Goal: Obtain resource: Download file/media

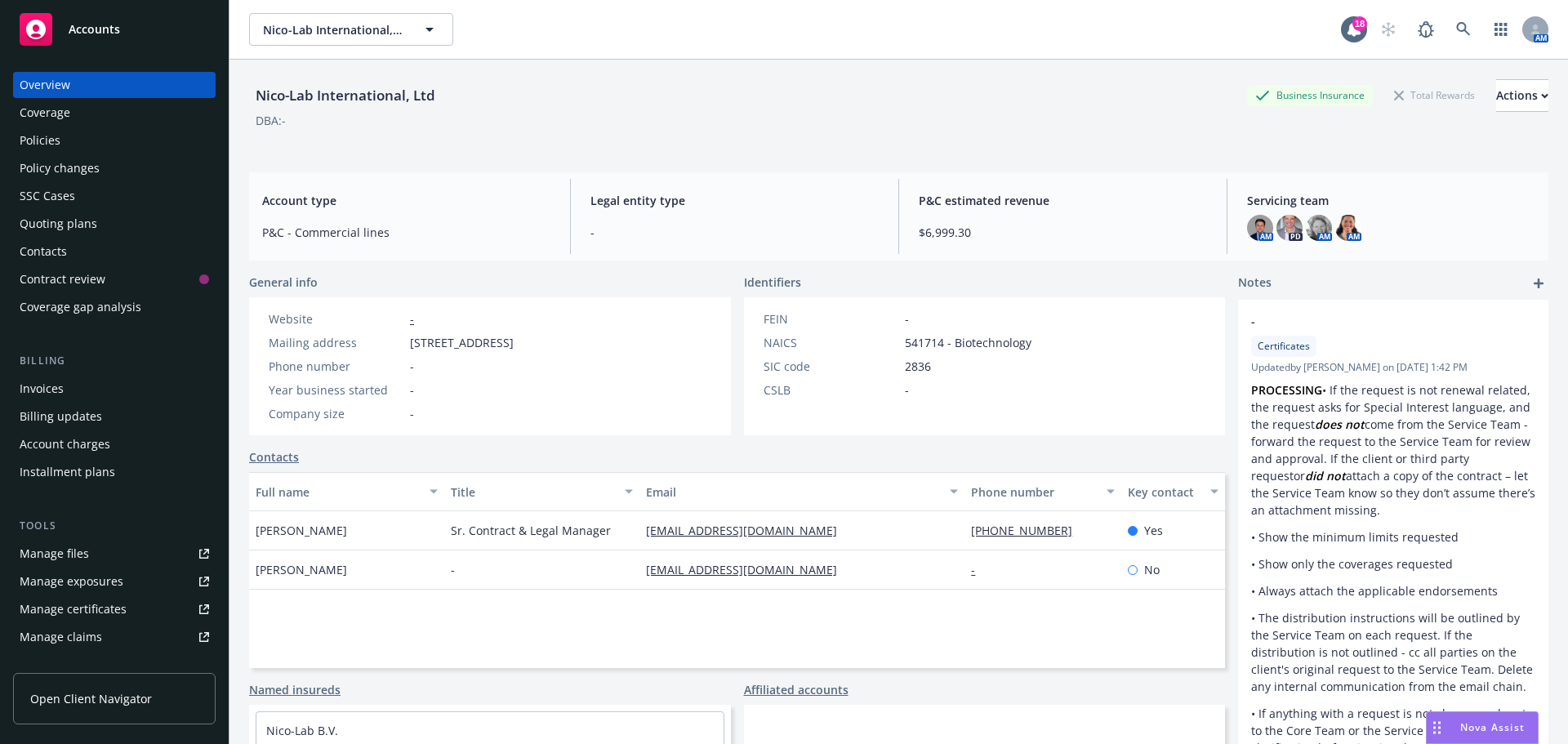
click at [50, 142] on div "Policies" at bounding box center [40, 140] width 41 height 26
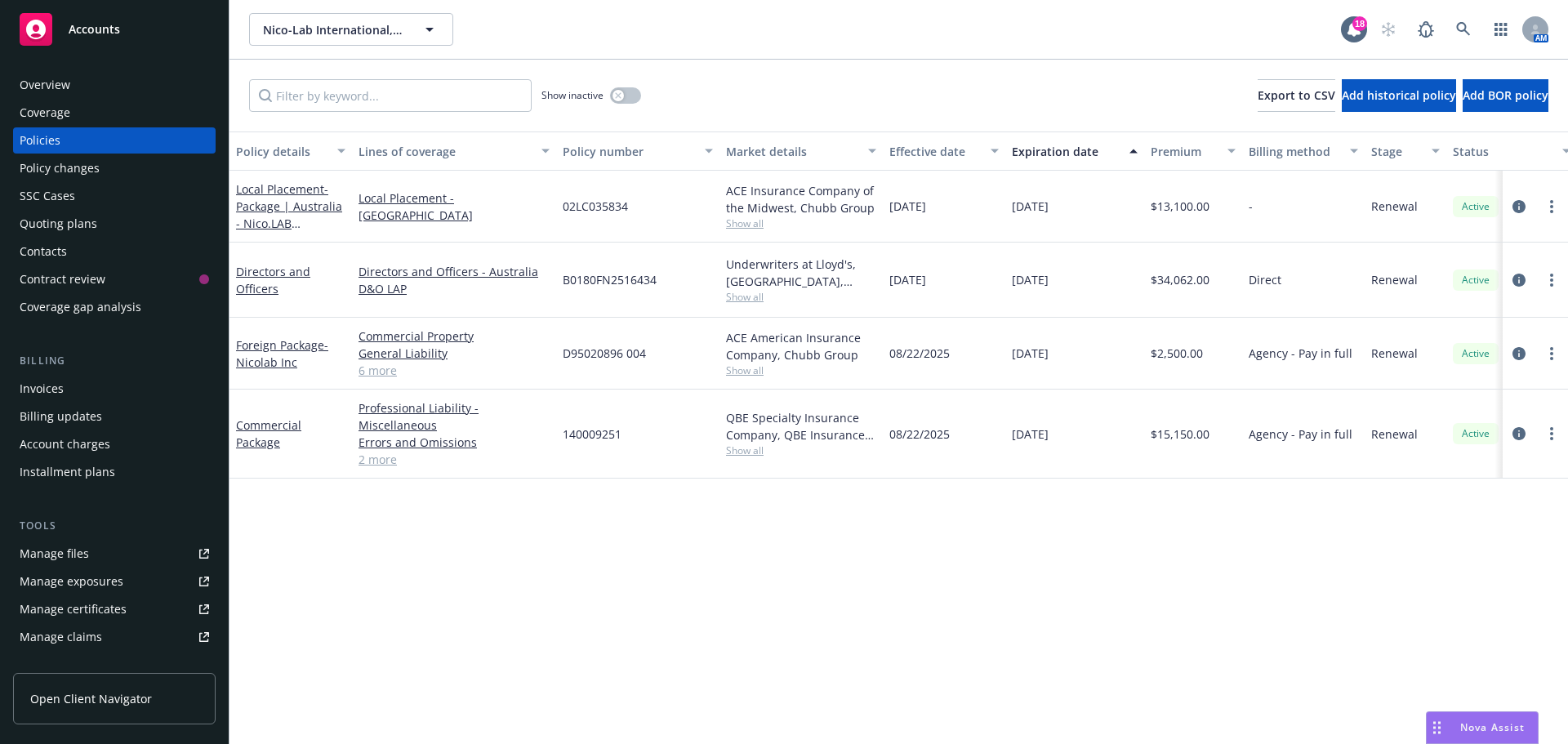
click at [56, 85] on div "Overview" at bounding box center [45, 85] width 50 height 26
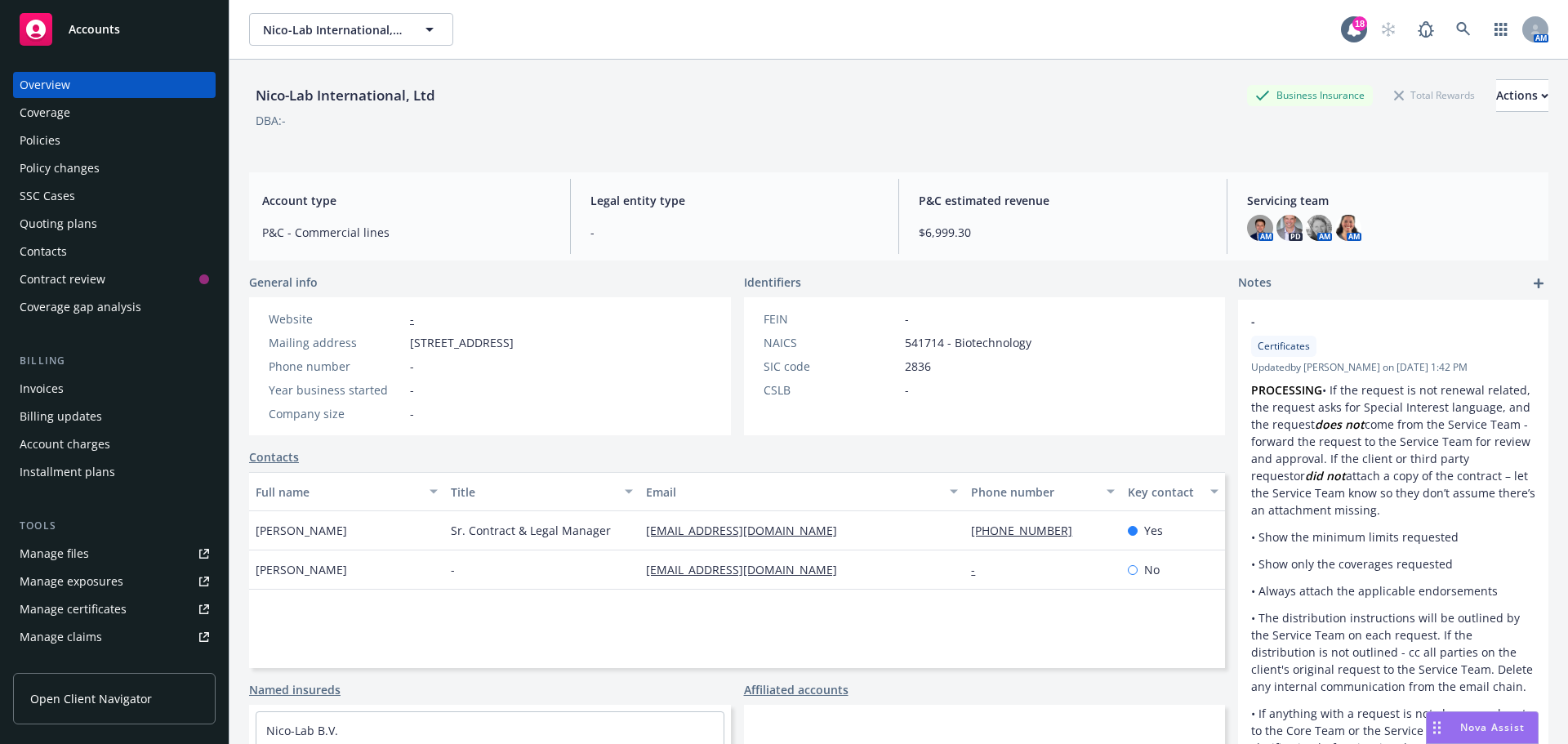
click at [57, 138] on div "Policies" at bounding box center [40, 140] width 41 height 26
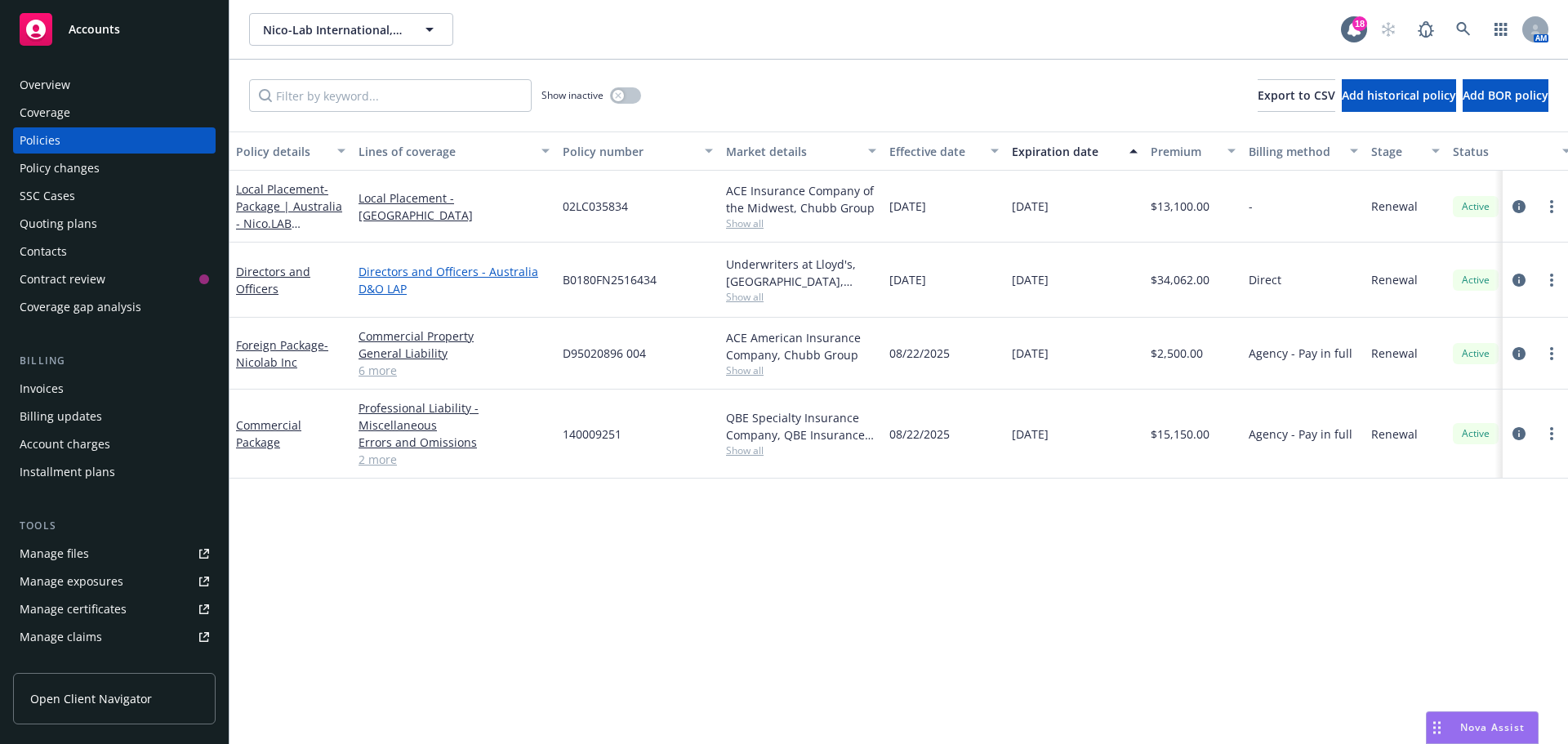
click at [417, 267] on link "Directors and Officers - Australia D&O LAP" at bounding box center [455, 280] width 191 height 34
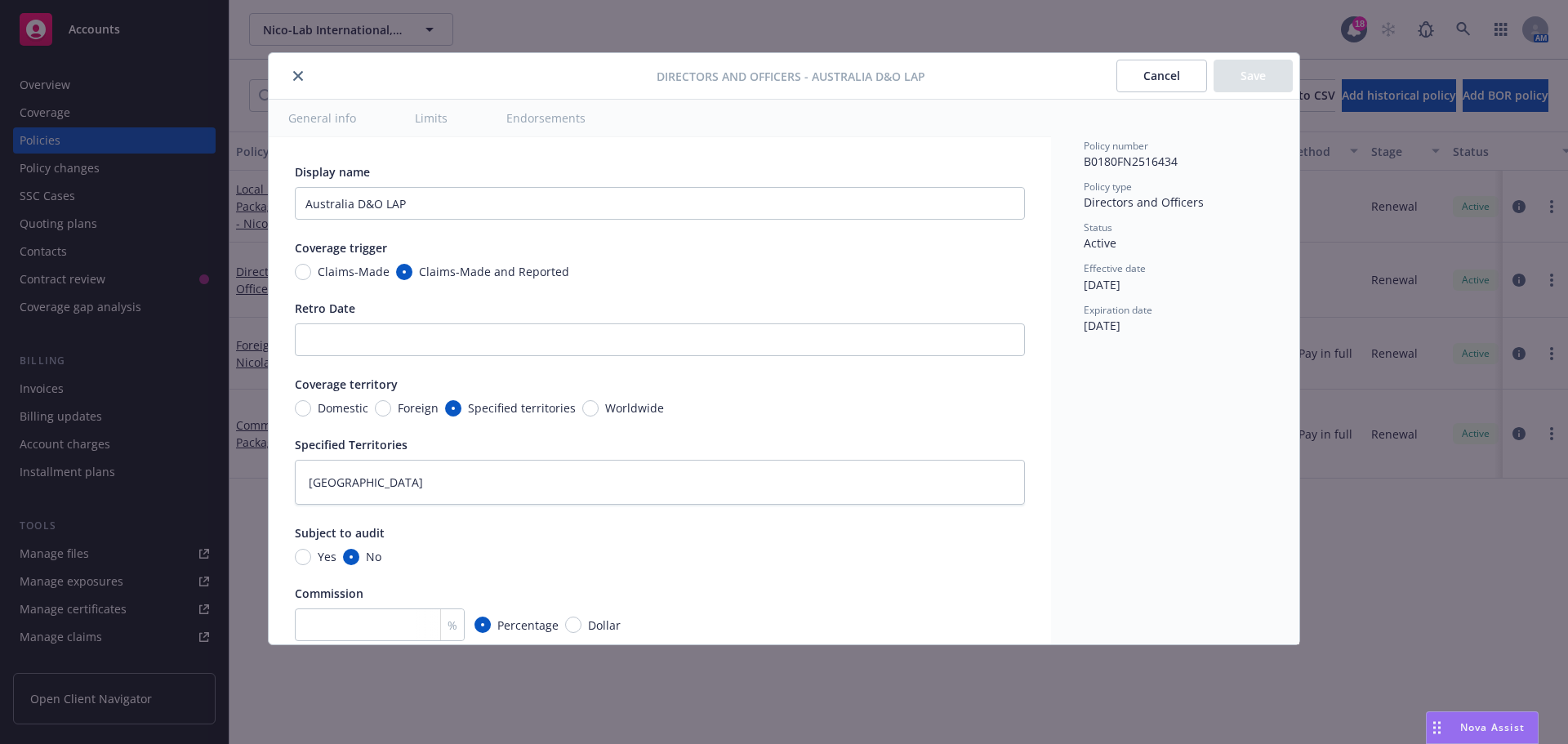
type textarea "x"
click at [304, 73] on button "close" at bounding box center [297, 75] width 20 height 20
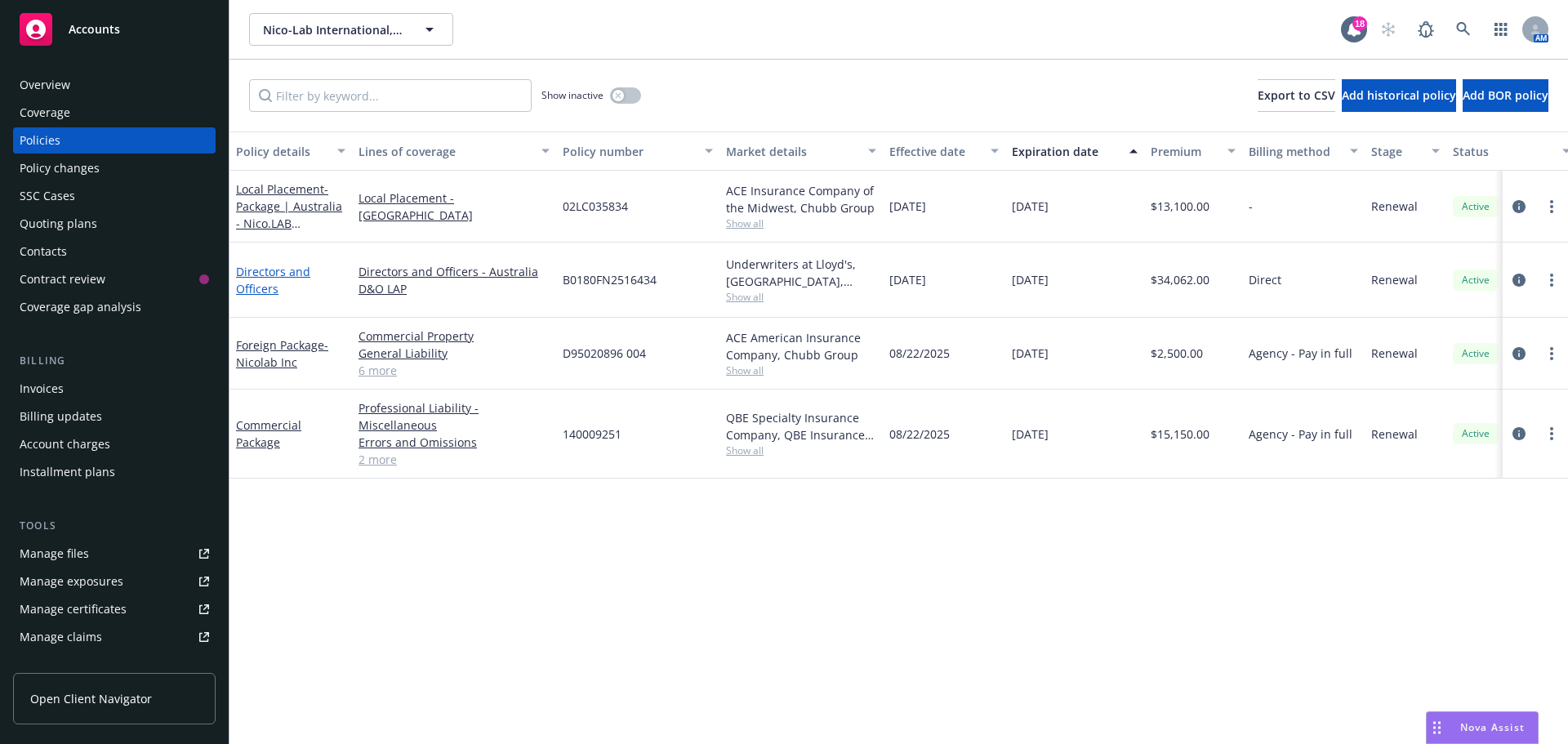
click at [243, 274] on link "Directors and Officers" at bounding box center [273, 280] width 74 height 33
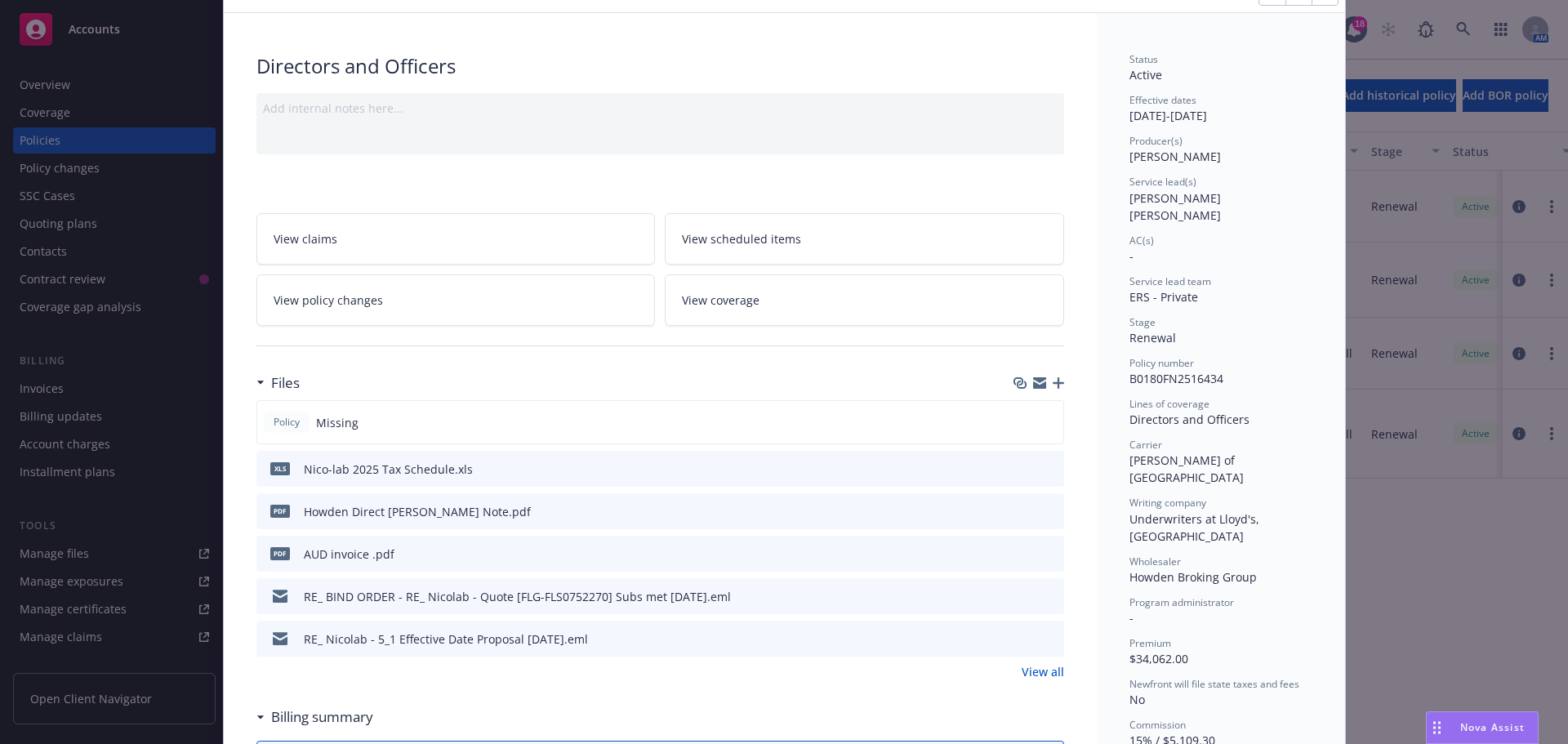
scroll to position [164, 0]
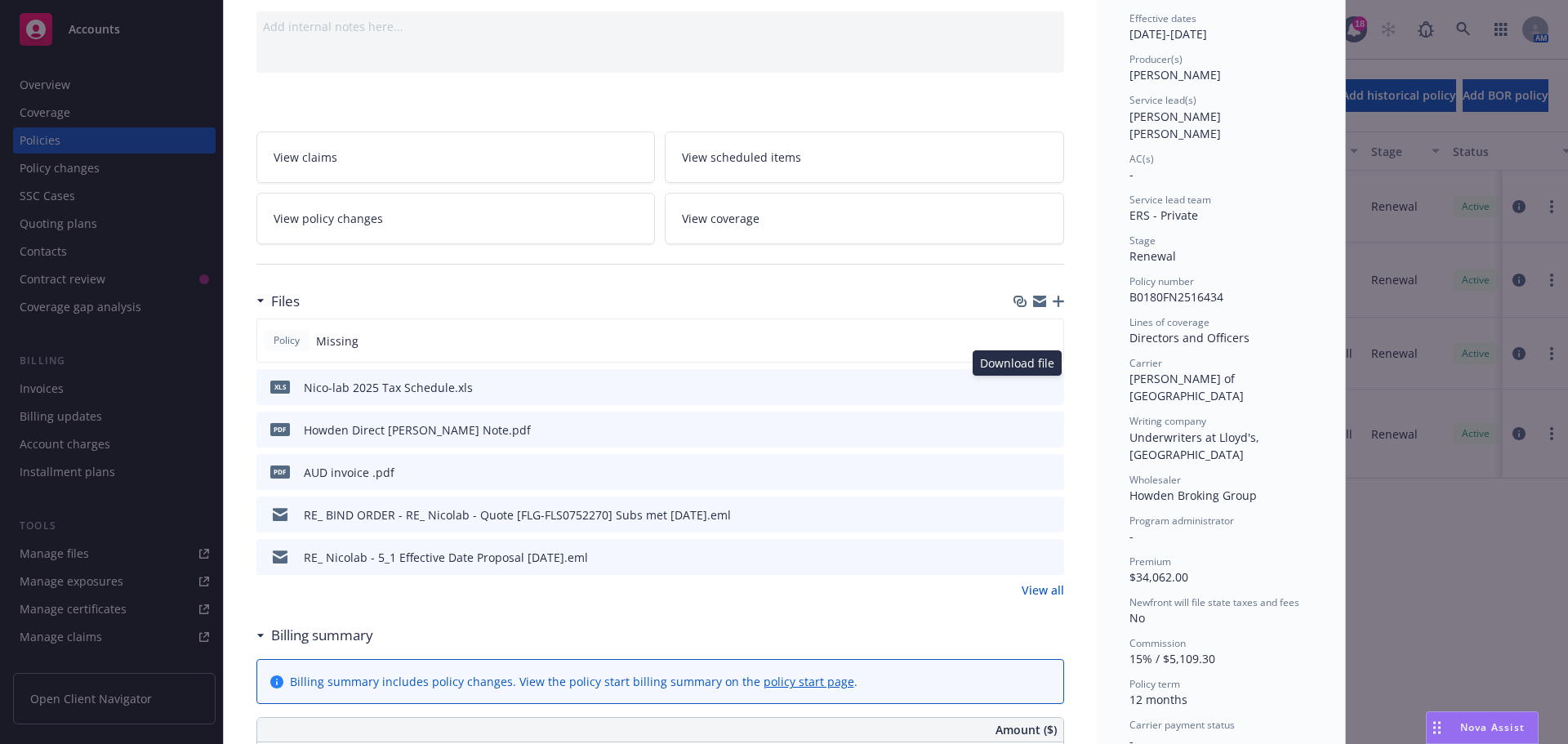
click at [1018, 386] on icon "download file" at bounding box center [1021, 384] width 10 height 10
click at [1016, 556] on icon "download file" at bounding box center [1021, 554] width 10 height 10
click at [1018, 512] on icon "download file" at bounding box center [1021, 514] width 13 height 13
click at [1018, 427] on icon "download file" at bounding box center [1021, 427] width 10 height 10
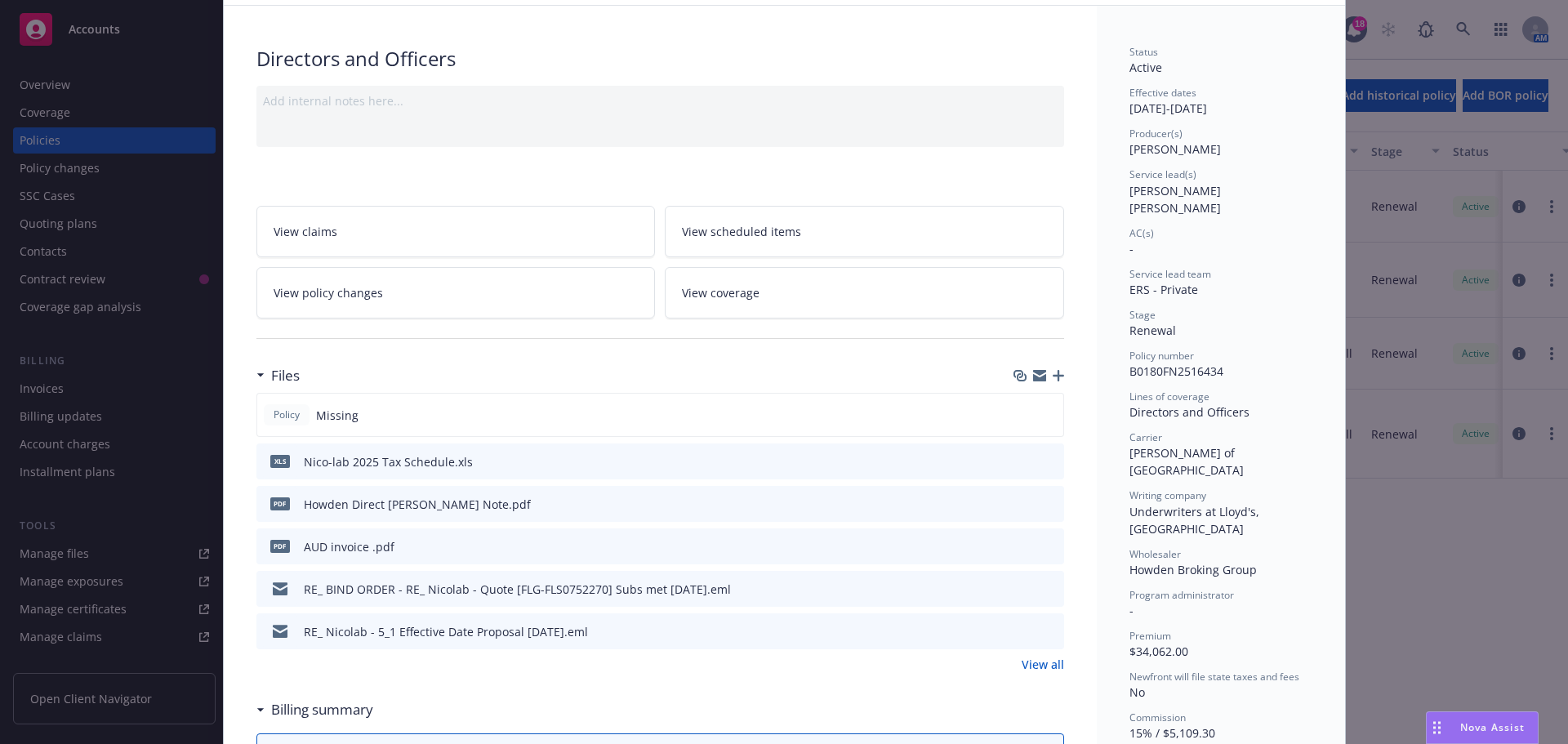
scroll to position [0, 0]
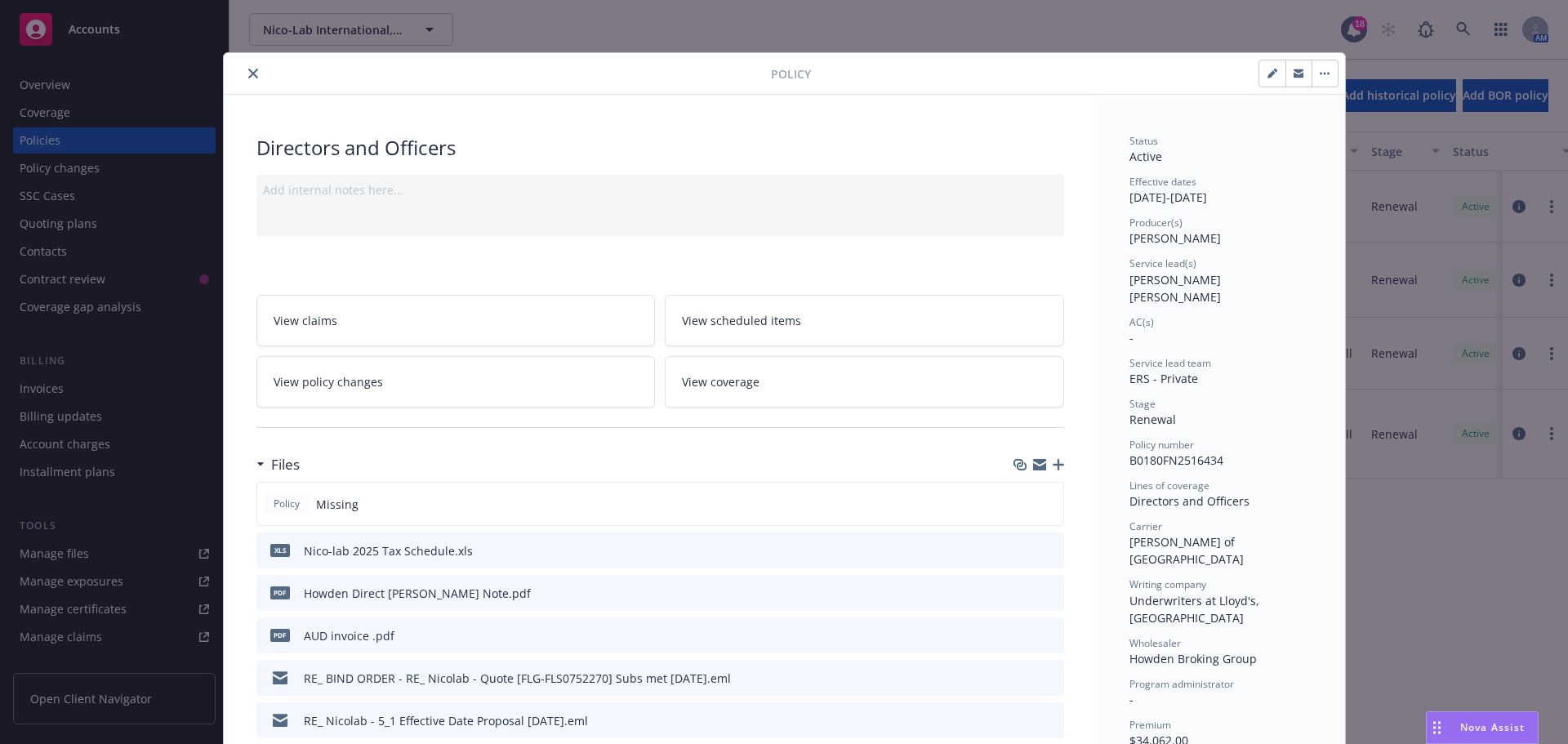
click at [46, 87] on div "Policy Directors and Officers Add internal notes here... View claims View sched…" at bounding box center [784, 372] width 1568 height 744
click at [248, 73] on icon "close" at bounding box center [253, 73] width 10 height 10
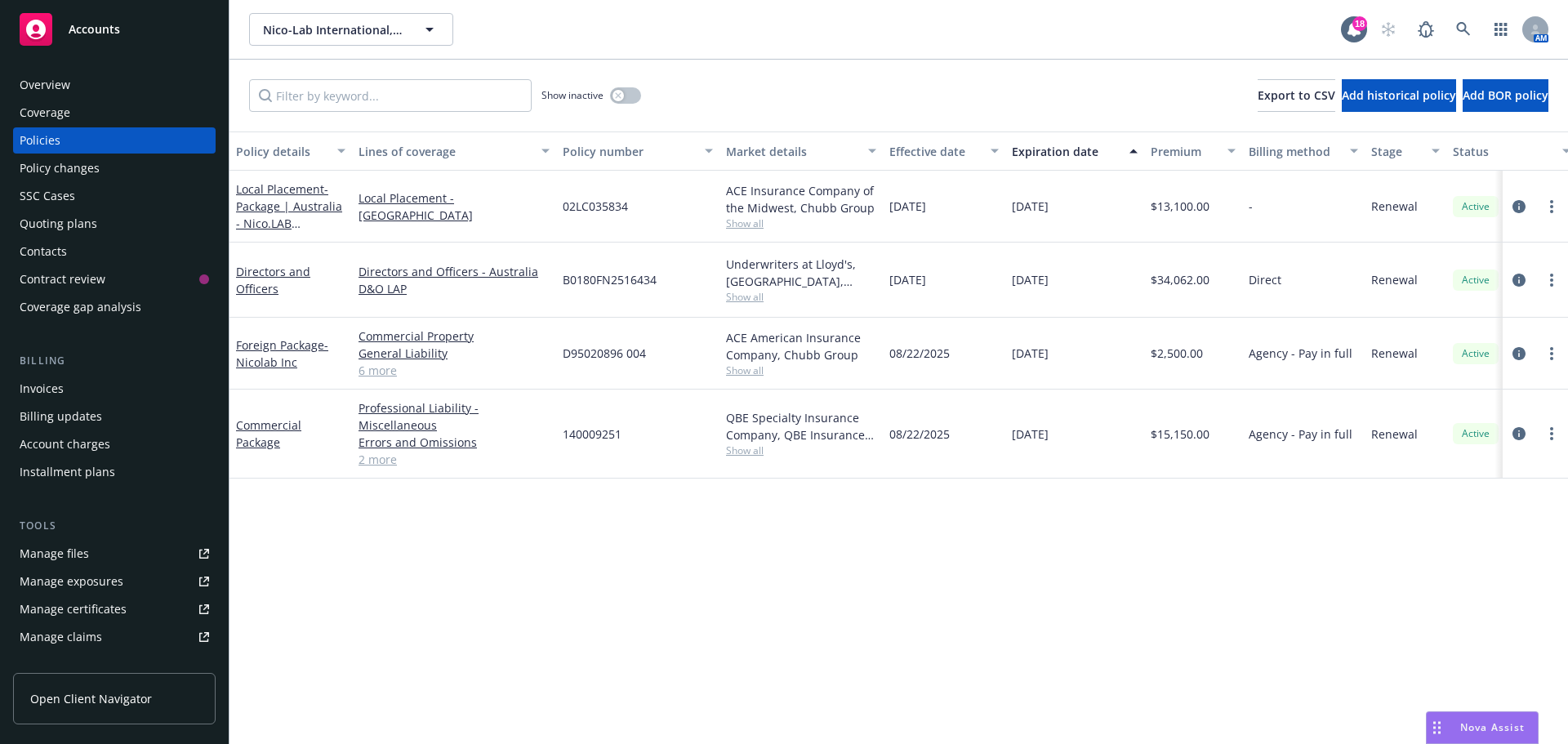
click at [50, 385] on div "Invoices" at bounding box center [41, 389] width 44 height 26
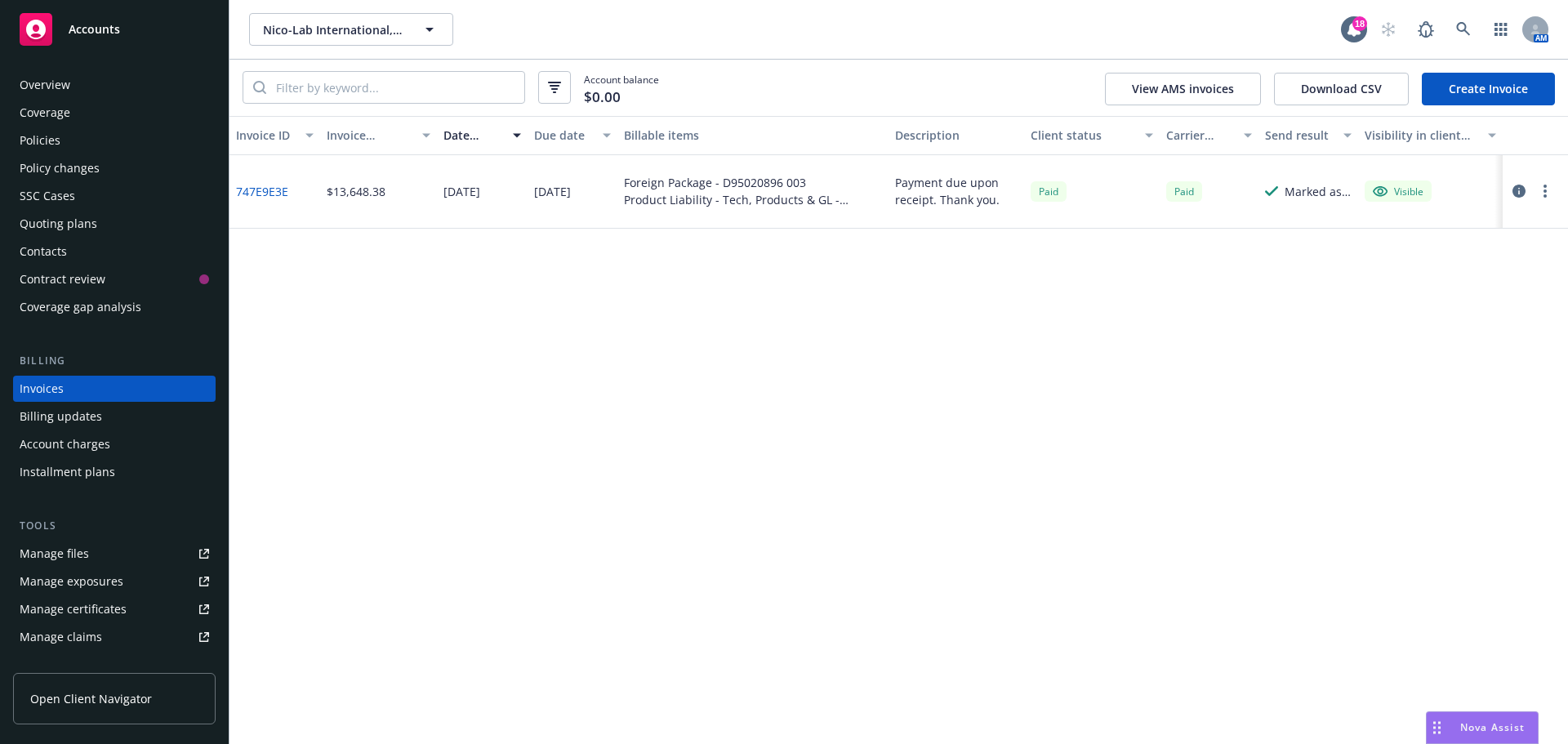
click at [78, 410] on div "Billing updates" at bounding box center [60, 417] width 83 height 26
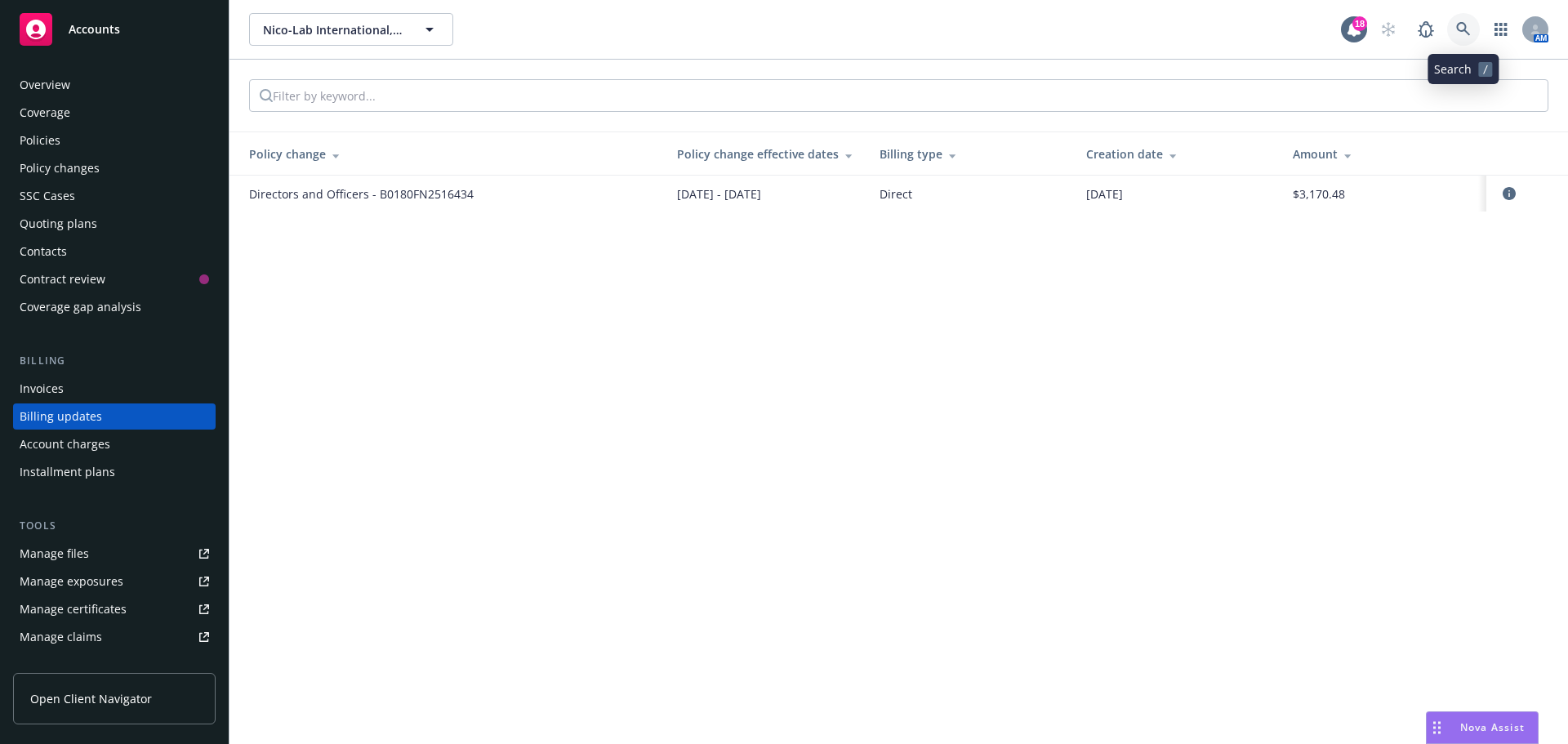
click at [1461, 24] on icon at bounding box center [1463, 30] width 15 height 15
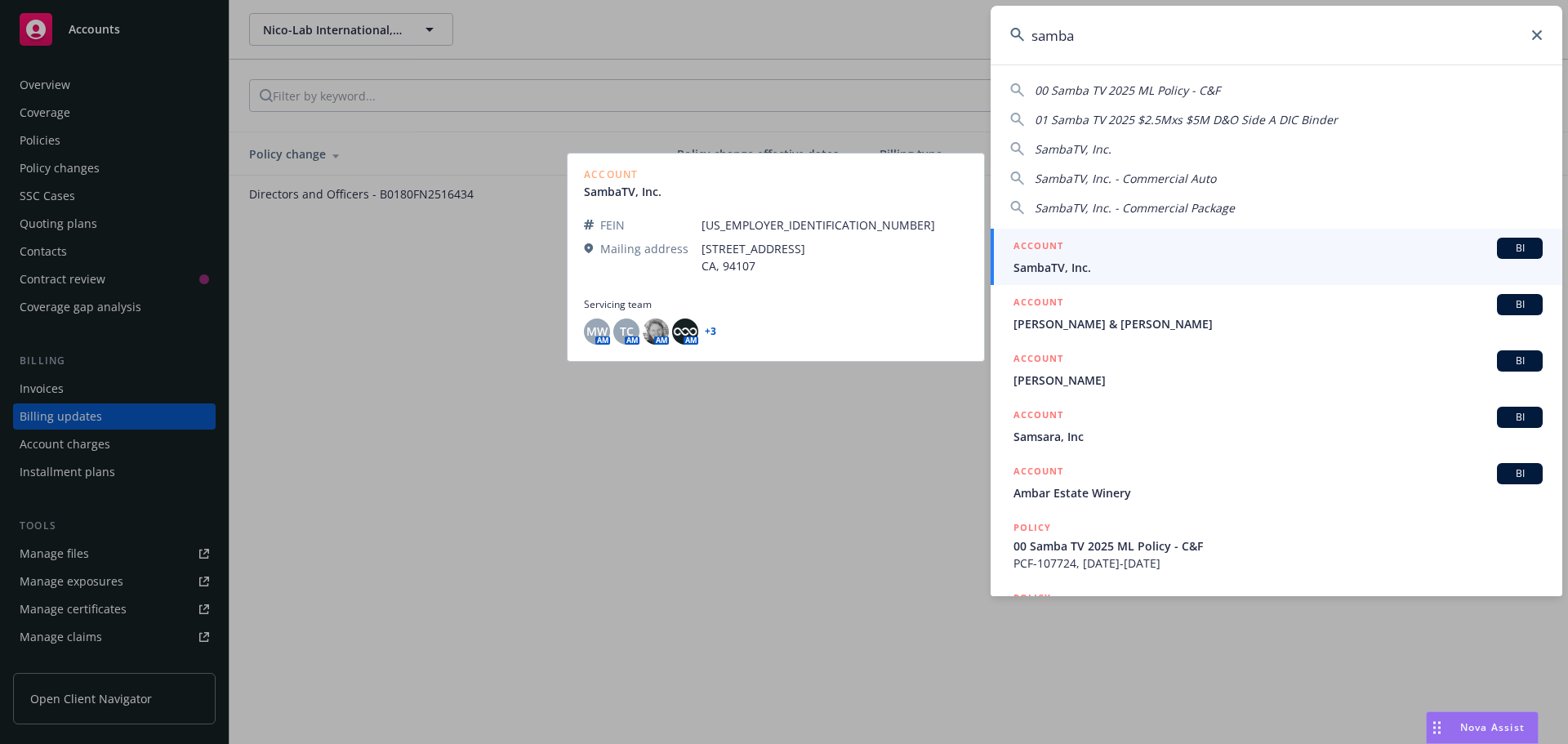
type input "samba"
click at [1508, 251] on span "BI" at bounding box center [1519, 248] width 33 height 15
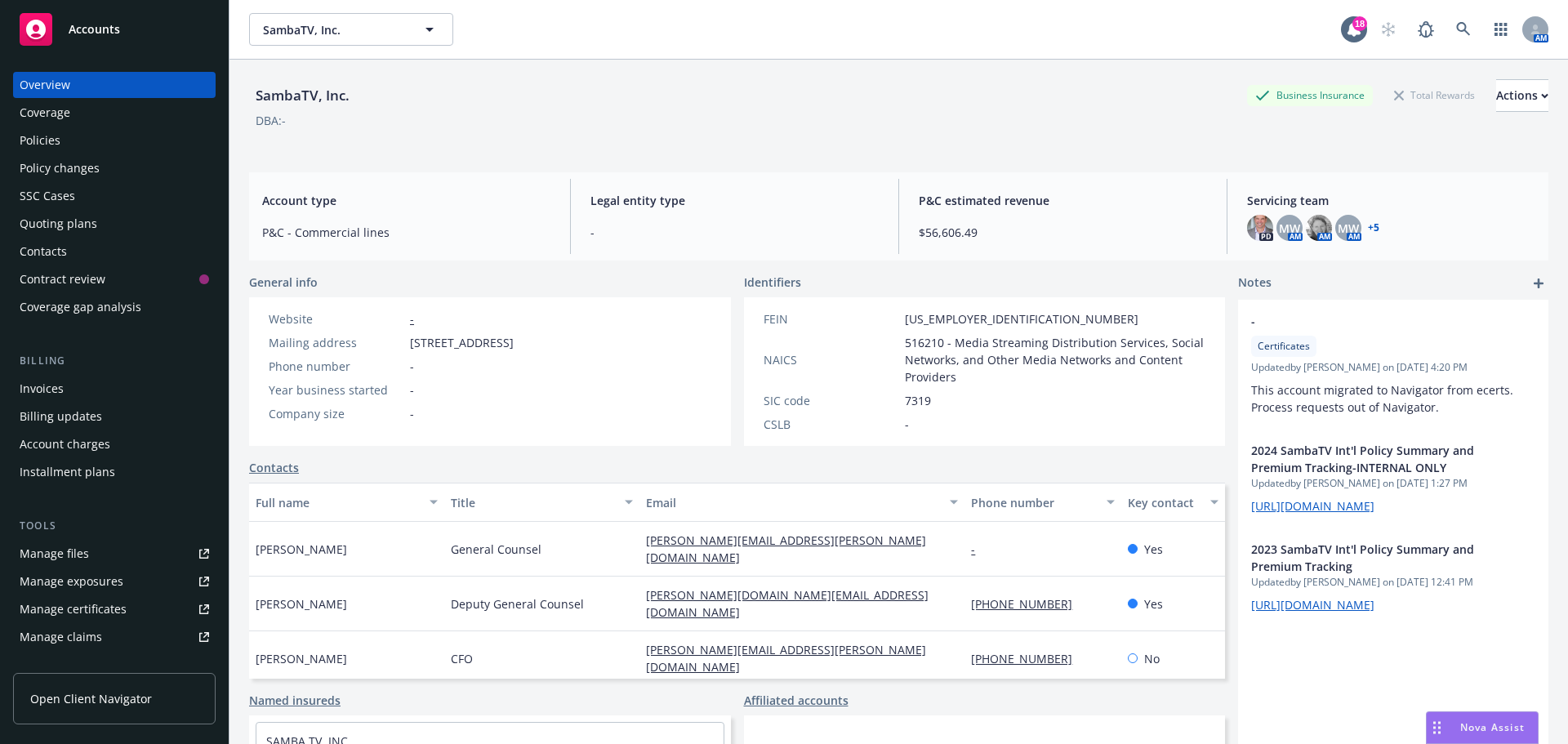
click at [48, 144] on div "Policies" at bounding box center [40, 140] width 41 height 26
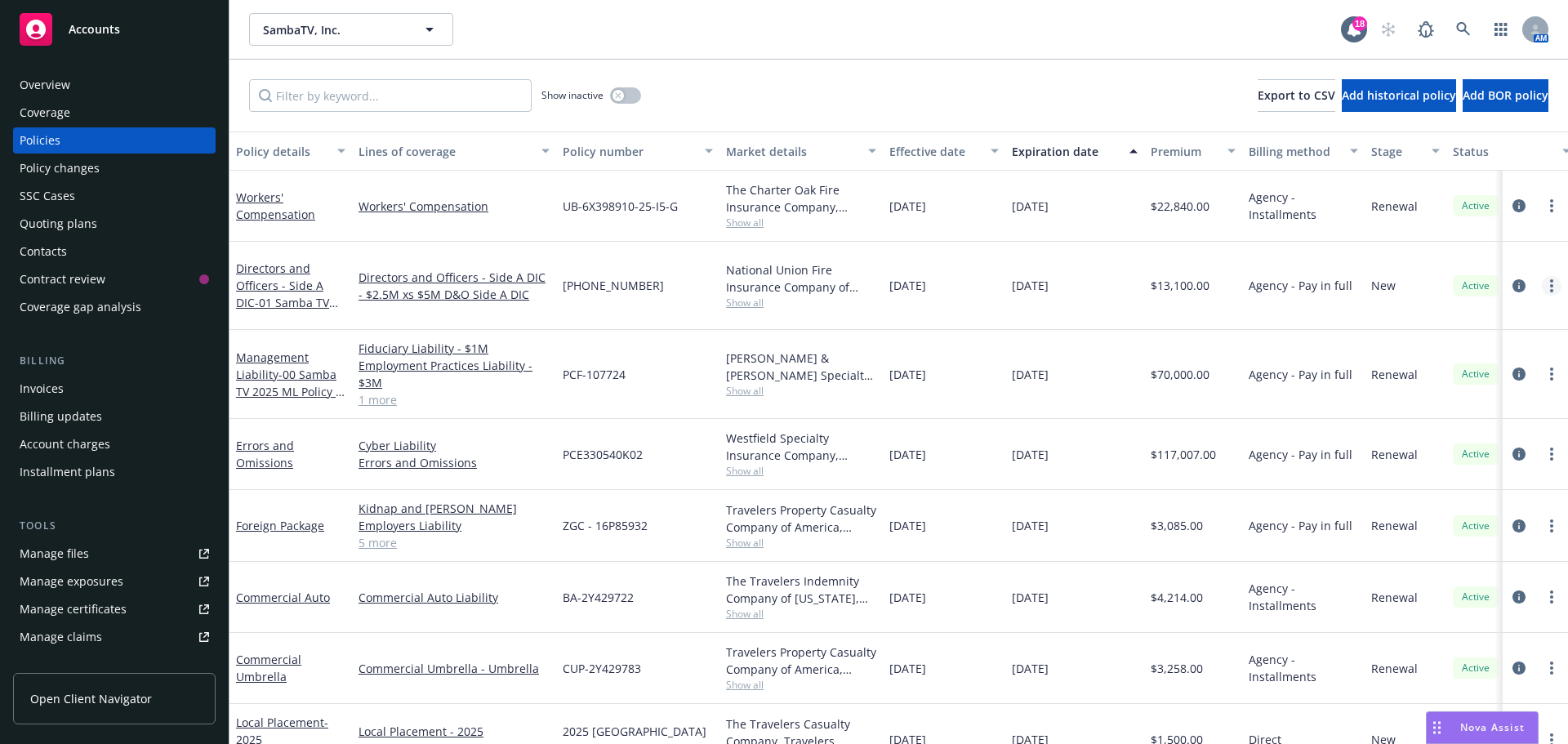
click at [1542, 279] on link "more" at bounding box center [1551, 286] width 20 height 20
click at [1512, 279] on icon "circleInformation" at bounding box center [1519, 286] width 13 height 13
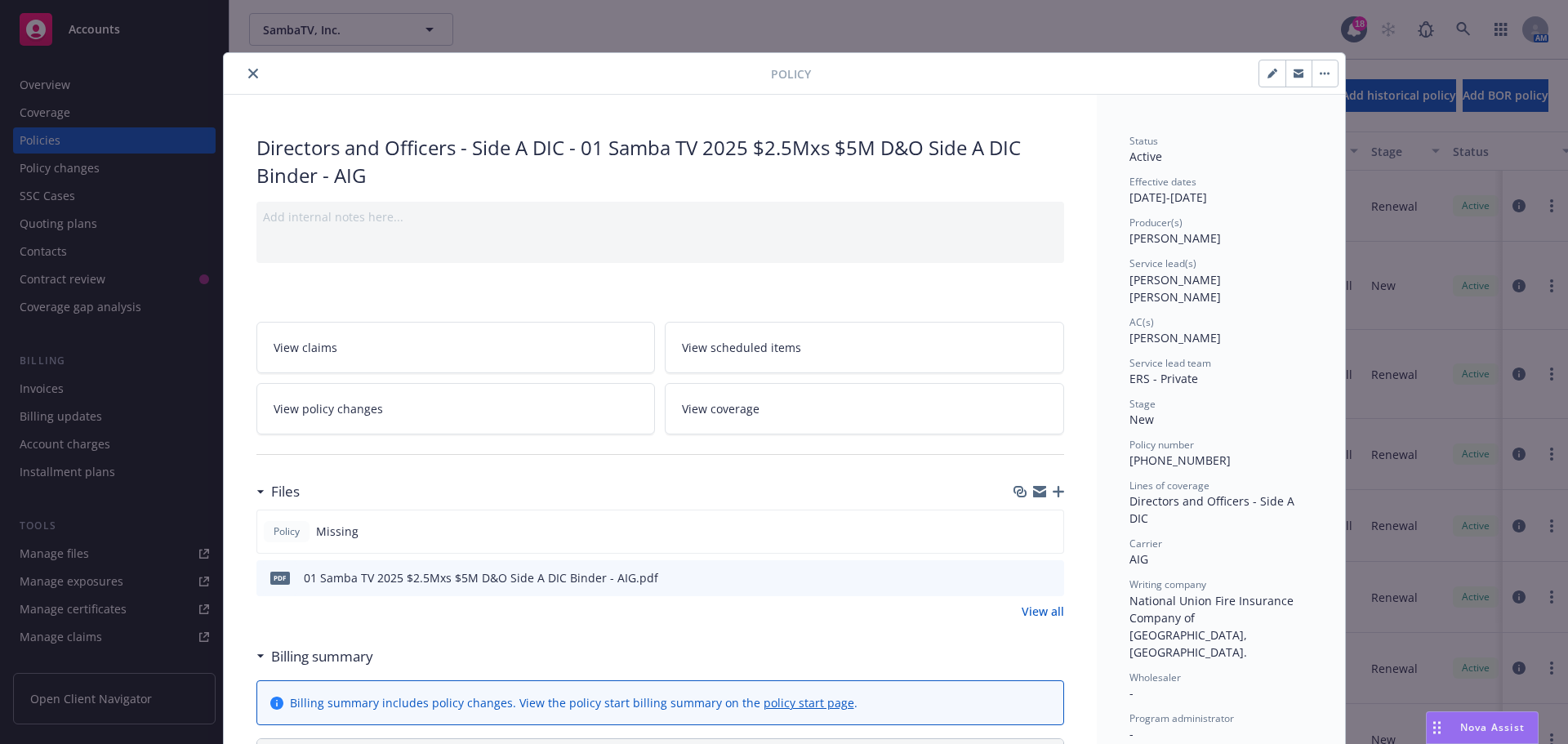
click at [1018, 578] on icon "download file" at bounding box center [1021, 577] width 13 height 13
click at [1461, 721] on span "Nova Assist" at bounding box center [1492, 727] width 64 height 14
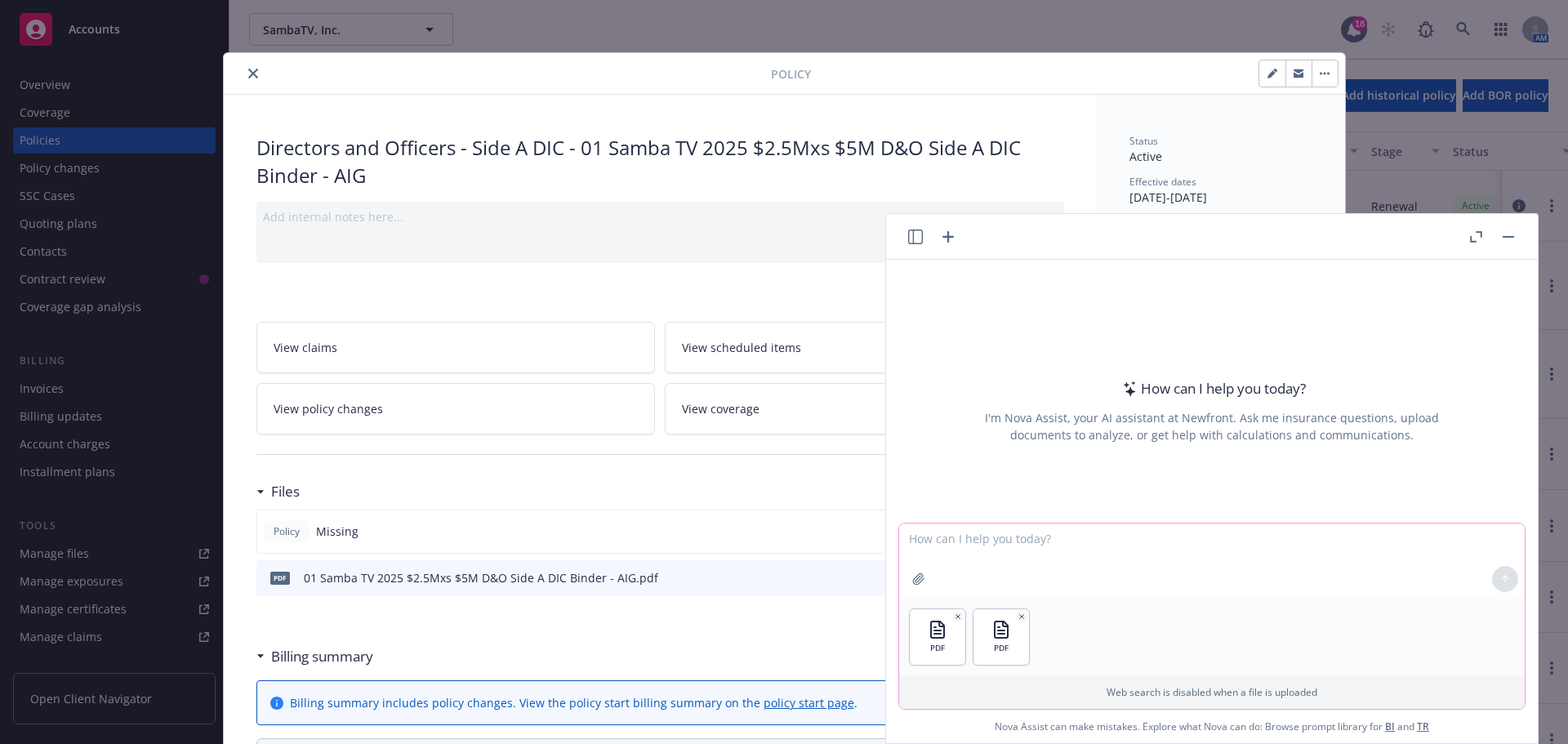
click at [964, 566] on textarea at bounding box center [1211, 561] width 626 height 75
type textarea "compare binder to policy"
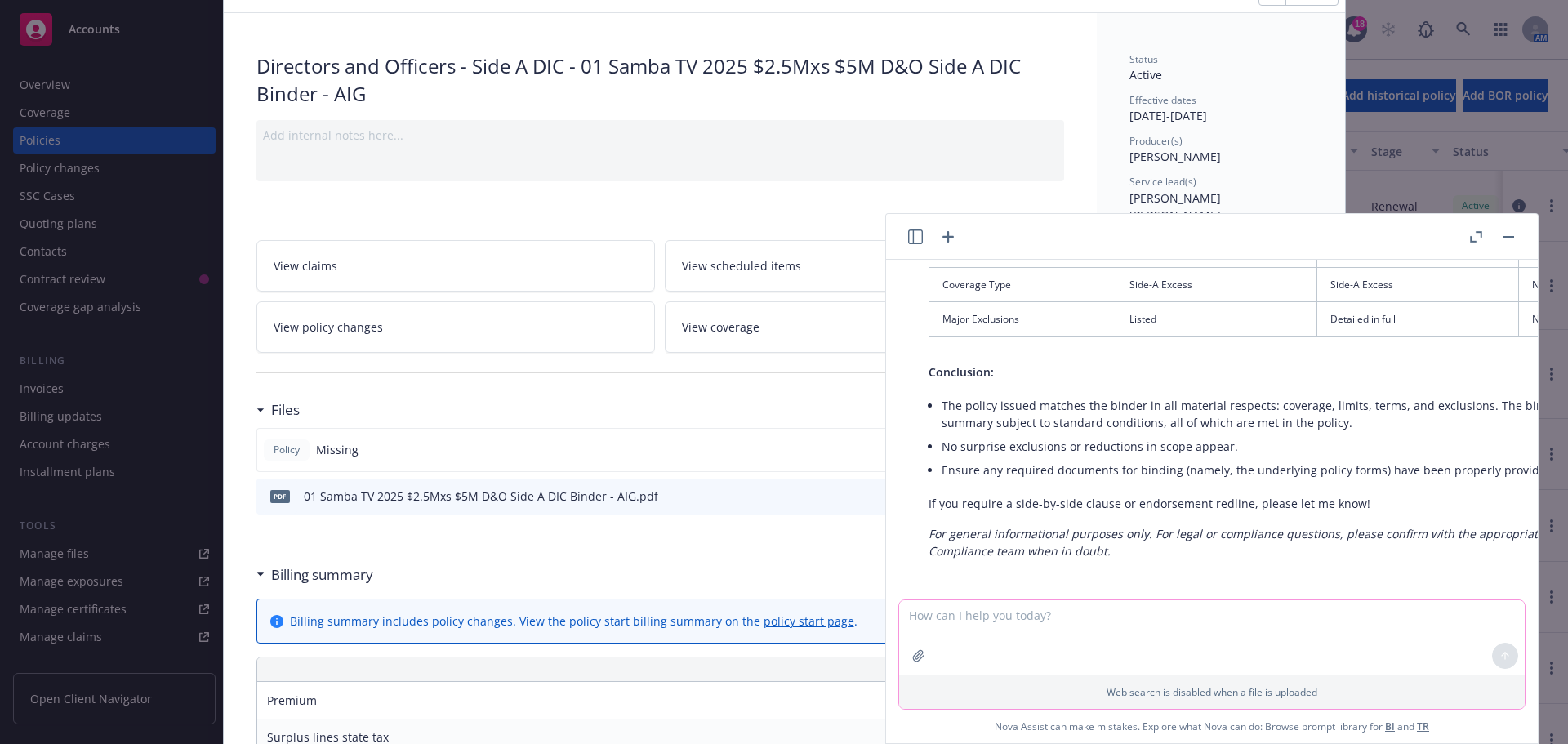
scroll to position [1267, 0]
